Goal: Task Accomplishment & Management: Manage account settings

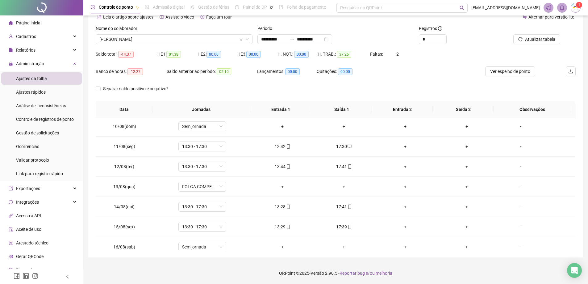
scroll to position [177, 0]
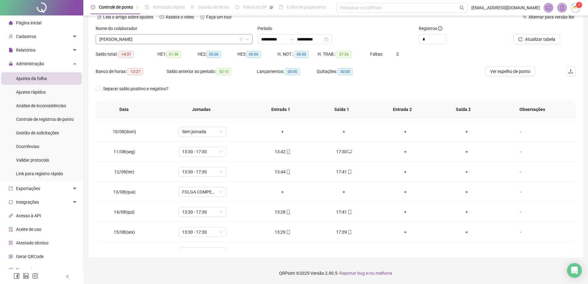
click at [149, 41] on span "[PERSON_NAME]" at bounding box center [173, 39] width 149 height 9
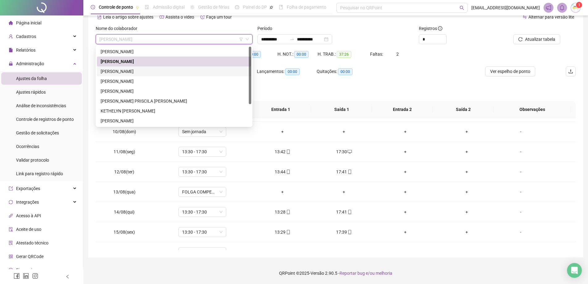
click at [134, 70] on div "[PERSON_NAME]" at bounding box center [174, 71] width 147 height 7
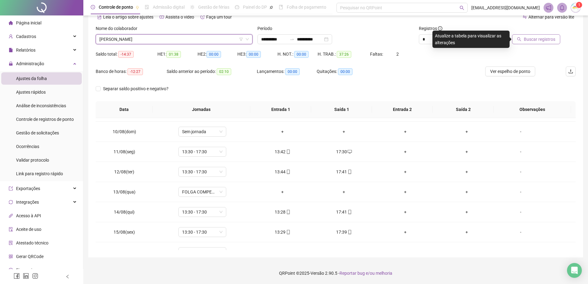
click at [525, 40] on span "Buscar registros" at bounding box center [539, 39] width 31 height 7
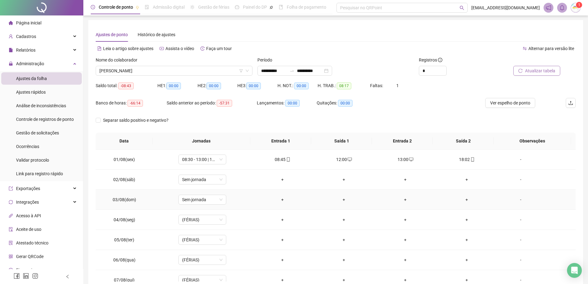
scroll to position [0, 0]
click at [152, 71] on span "[PERSON_NAME]" at bounding box center [173, 70] width 149 height 9
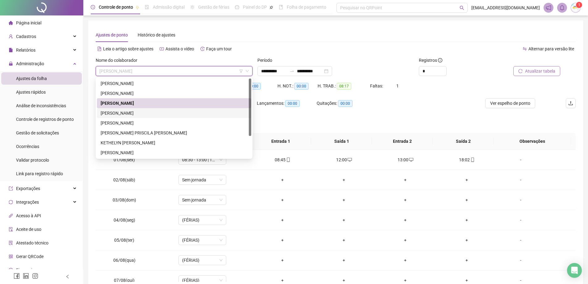
click at [150, 113] on div "[PERSON_NAME]" at bounding box center [174, 113] width 147 height 7
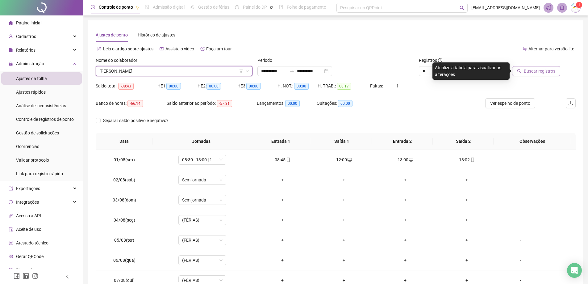
click at [548, 72] on span "Buscar registros" at bounding box center [539, 71] width 31 height 7
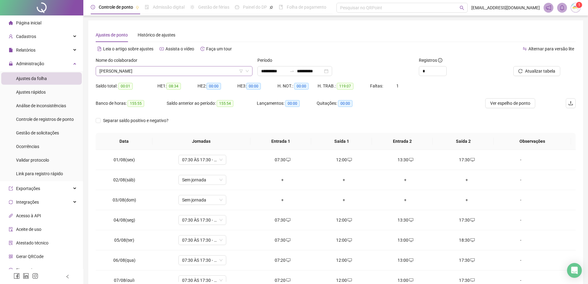
click at [159, 72] on span "[PERSON_NAME]" at bounding box center [173, 70] width 149 height 9
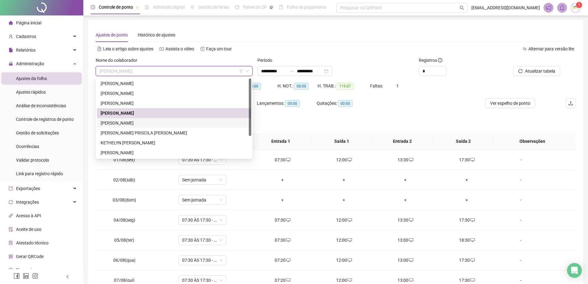
click at [150, 124] on div "[PERSON_NAME]" at bounding box center [174, 122] width 147 height 7
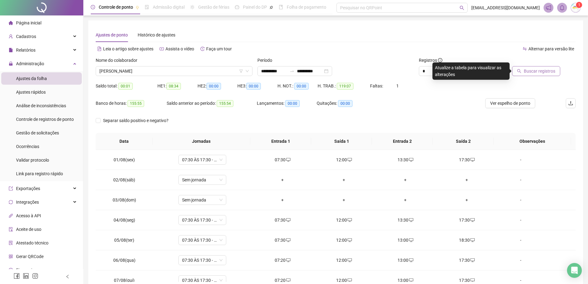
click at [542, 67] on button "Buscar registros" at bounding box center [536, 71] width 48 height 10
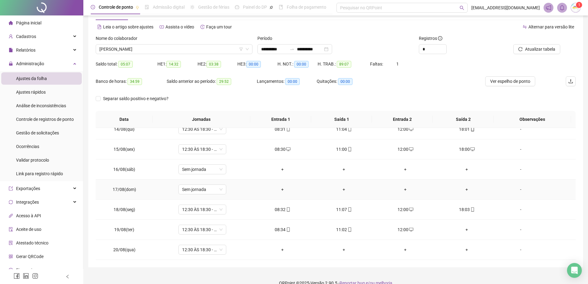
scroll to position [32, 0]
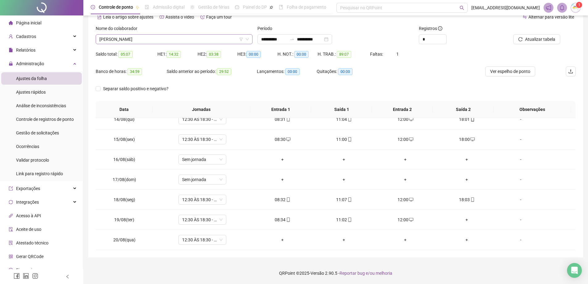
click at [154, 41] on span "[PERSON_NAME]" at bounding box center [173, 39] width 149 height 9
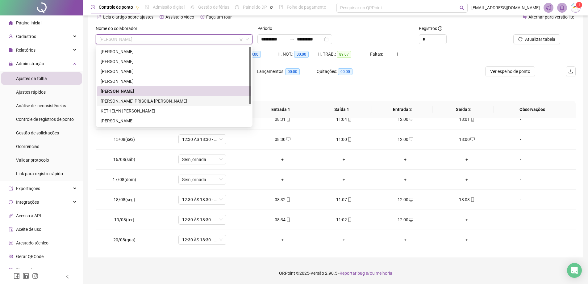
click at [129, 100] on div "[PERSON_NAME] PRISCILA [PERSON_NAME]" at bounding box center [174, 101] width 147 height 7
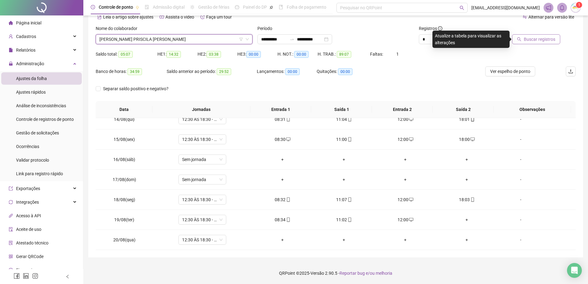
click at [531, 37] on span "Buscar registros" at bounding box center [539, 39] width 31 height 7
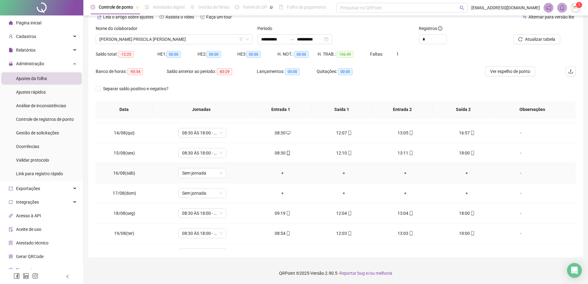
scroll to position [269, 0]
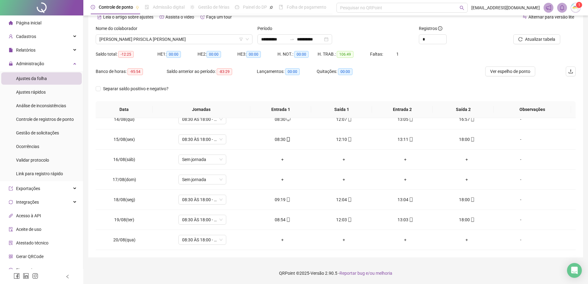
click at [132, 31] on label "Nome do colaborador" at bounding box center [119, 28] width 46 height 7
click at [132, 36] on span "[PERSON_NAME] PRISCILA [PERSON_NAME]" at bounding box center [173, 39] width 149 height 9
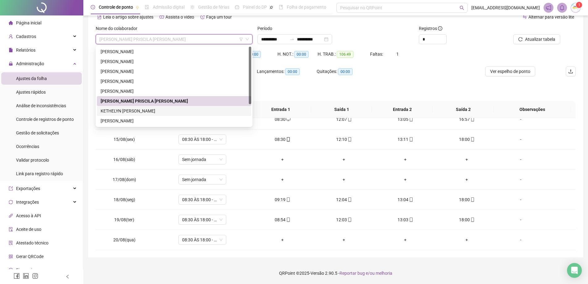
click at [127, 112] on div "KETHELYN [PERSON_NAME]" at bounding box center [174, 110] width 147 height 7
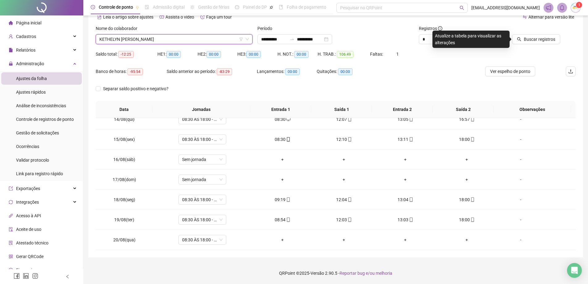
click at [542, 44] on div "Buscar registros" at bounding box center [537, 37] width 81 height 24
click at [543, 38] on span "Buscar registros" at bounding box center [539, 39] width 31 height 7
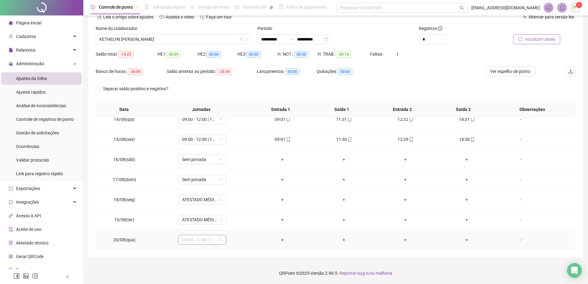
click at [207, 240] on span "09:00 - 12:00 | 13:00 - 18:30" at bounding box center [202, 239] width 40 height 9
type input "***"
click at [215, 226] on div "ATESTADO MÉDICO" at bounding box center [205, 226] width 38 height 7
click at [227, 223] on span "Sim" at bounding box center [230, 223] width 7 height 7
click at [536, 41] on span "Atualizar tabela" at bounding box center [540, 39] width 30 height 7
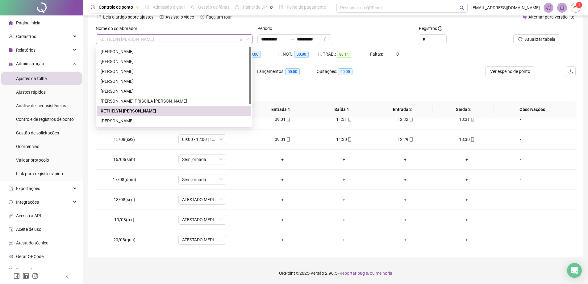
click at [232, 42] on span "KETHELYN [PERSON_NAME]" at bounding box center [173, 39] width 149 height 9
click at [191, 123] on div "[PERSON_NAME]" at bounding box center [174, 120] width 147 height 7
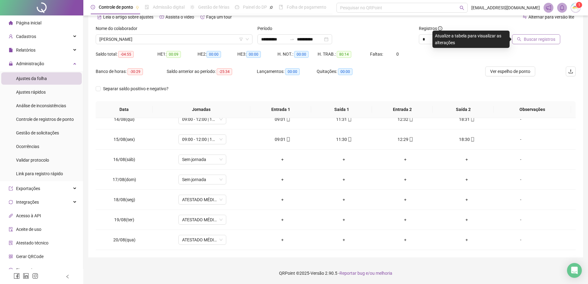
click at [527, 35] on button "Buscar registros" at bounding box center [536, 39] width 48 height 10
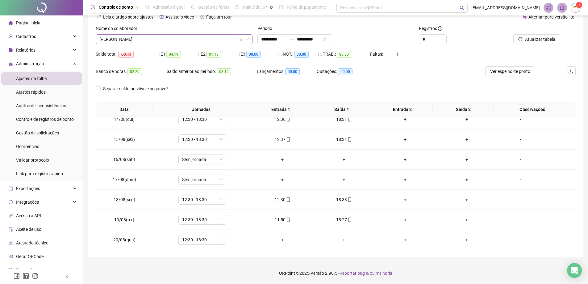
click at [159, 38] on span "[PERSON_NAME]" at bounding box center [173, 39] width 149 height 9
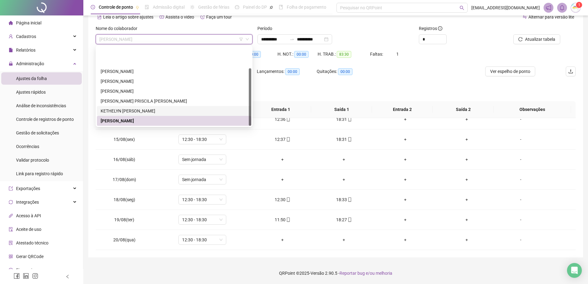
scroll to position [30, 0]
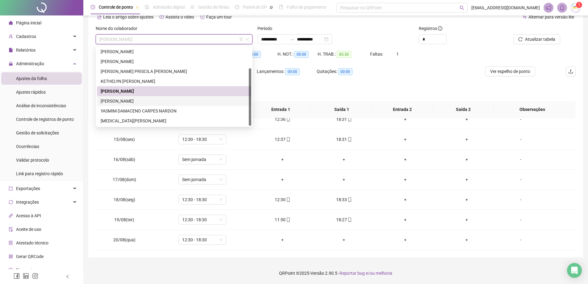
click at [151, 98] on div "[PERSON_NAME]" at bounding box center [174, 101] width 147 height 7
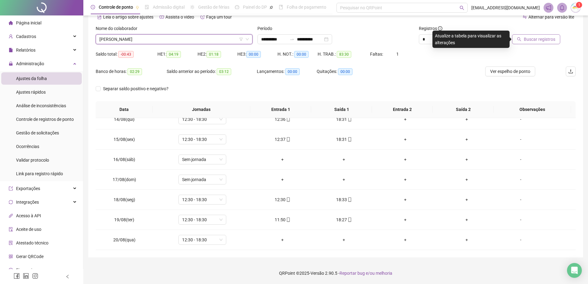
click at [526, 35] on button "Buscar registros" at bounding box center [536, 39] width 48 height 10
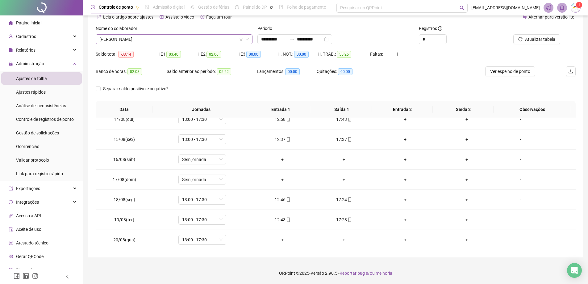
click at [172, 40] on span "[PERSON_NAME]" at bounding box center [173, 39] width 149 height 9
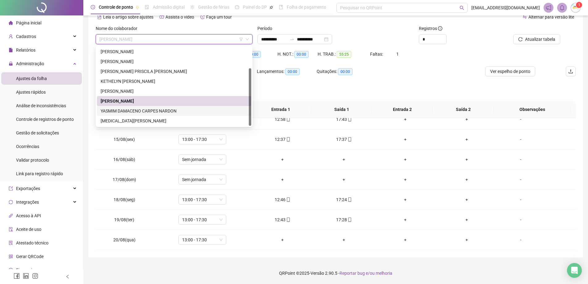
click at [149, 106] on div "YASMIM DAMACENO CARPES NARDON" at bounding box center [174, 111] width 154 height 10
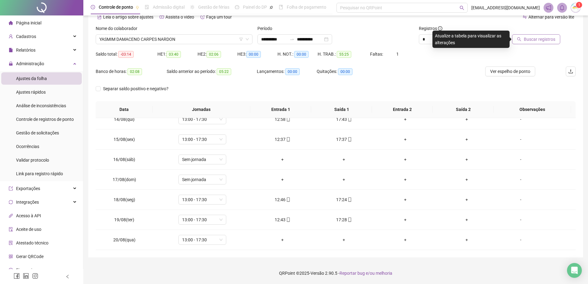
click at [534, 38] on span "Buscar registros" at bounding box center [539, 39] width 31 height 7
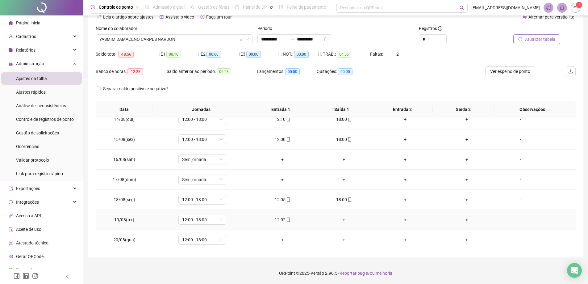
click at [341, 219] on div "+" at bounding box center [344, 219] width 52 height 7
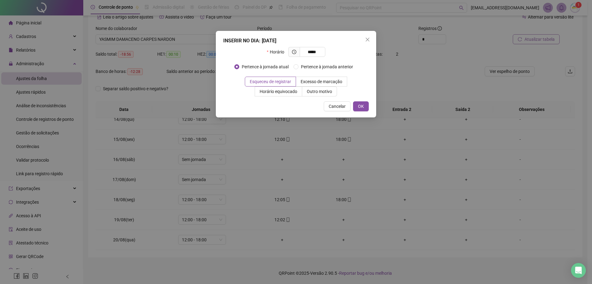
type input "*****"
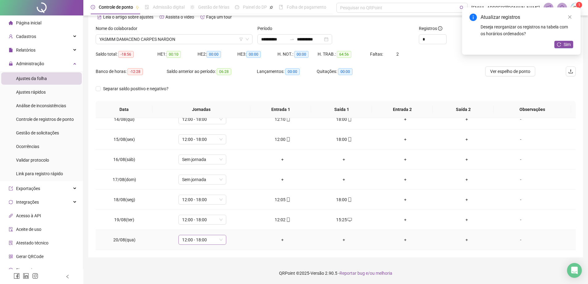
click at [212, 243] on span "12:00 - 18:00" at bounding box center [202, 239] width 40 height 9
type input "***"
click at [196, 226] on div "ATESTADO MÉDICO" at bounding box center [205, 226] width 38 height 7
click at [231, 223] on span "Sim" at bounding box center [230, 223] width 7 height 7
click at [566, 44] on span "Sim" at bounding box center [566, 44] width 7 height 7
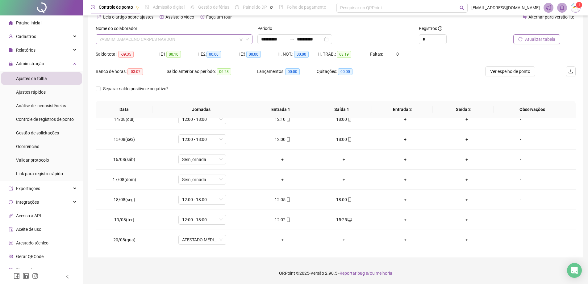
click at [202, 42] on span "YASMIM DAMACENO CARPES NARDON" at bounding box center [173, 39] width 149 height 9
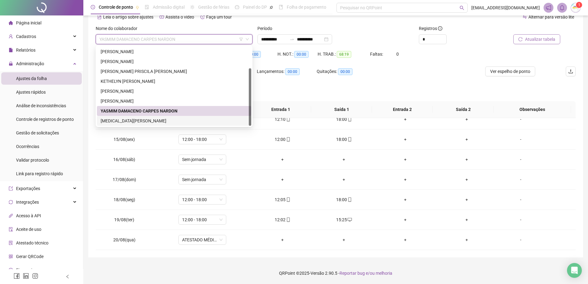
click at [148, 123] on div "[MEDICAL_DATA][PERSON_NAME]" at bounding box center [174, 120] width 147 height 7
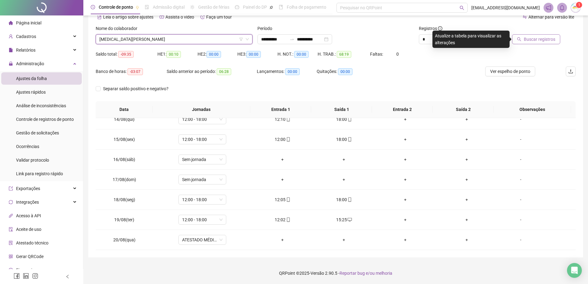
click at [547, 39] on span "Buscar registros" at bounding box center [539, 39] width 31 height 7
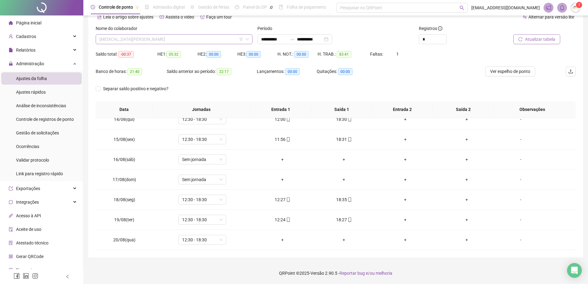
click at [206, 43] on span "[MEDICAL_DATA][PERSON_NAME]" at bounding box center [173, 39] width 149 height 9
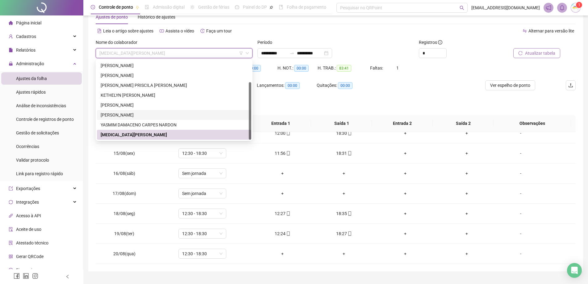
scroll to position [32, 0]
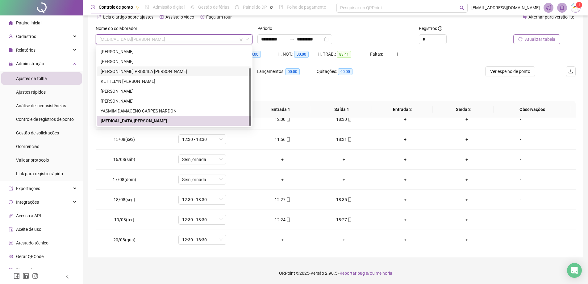
click at [68, 22] on li "Página inicial" at bounding box center [41, 23] width 81 height 12
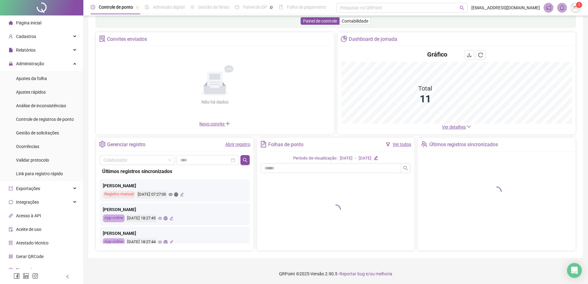
scroll to position [14, 0]
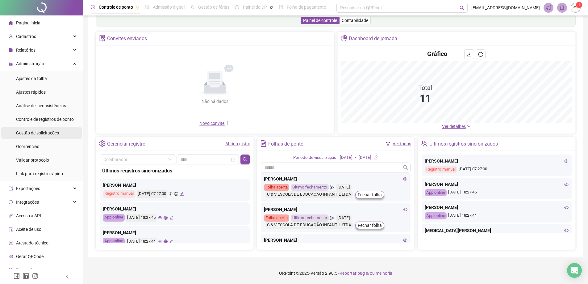
click at [19, 129] on div "Gestão de solicitações" at bounding box center [37, 133] width 43 height 12
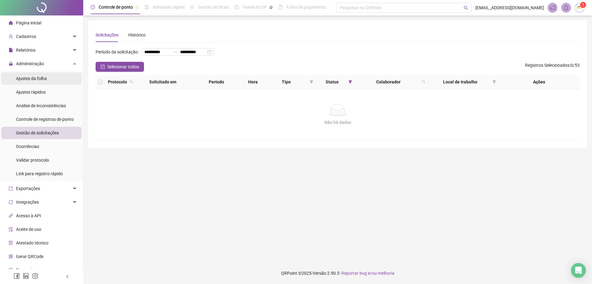
click at [32, 74] on div "Ajustes da folha" at bounding box center [31, 78] width 31 height 12
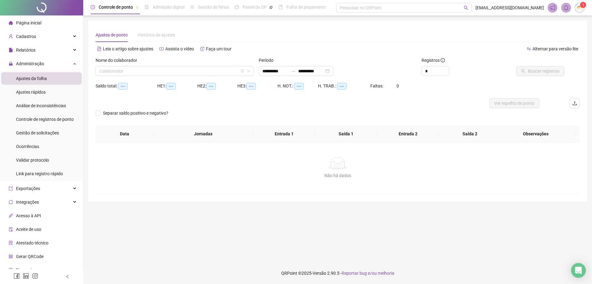
type input "**********"
click at [187, 72] on input "search" at bounding box center [171, 70] width 145 height 9
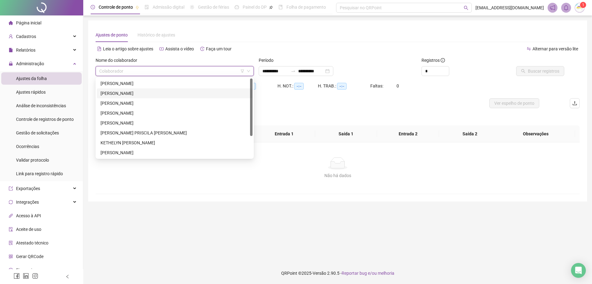
drag, startPoint x: 44, startPoint y: 23, endPoint x: 48, endPoint y: 2, distance: 21.7
click at [45, 23] on li "Página inicial" at bounding box center [41, 23] width 81 height 12
